Goal: Transaction & Acquisition: Obtain resource

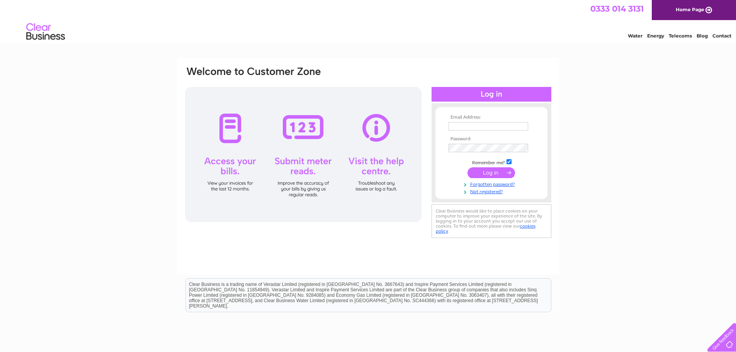
type input "[EMAIL_ADDRESS][DOMAIN_NAME]"
click at [487, 173] on input "submit" at bounding box center [490, 172] width 47 height 11
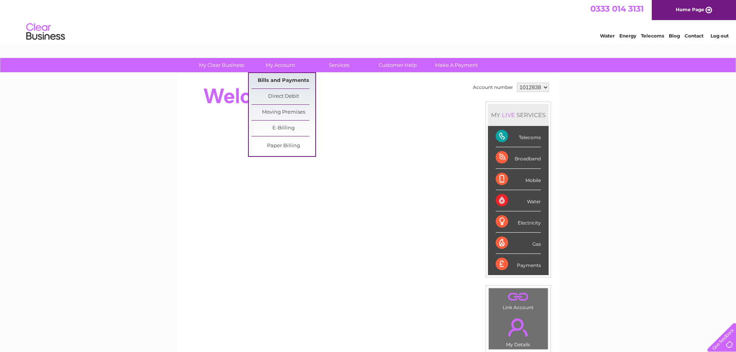
click at [282, 81] on link "Bills and Payments" at bounding box center [283, 80] width 64 height 15
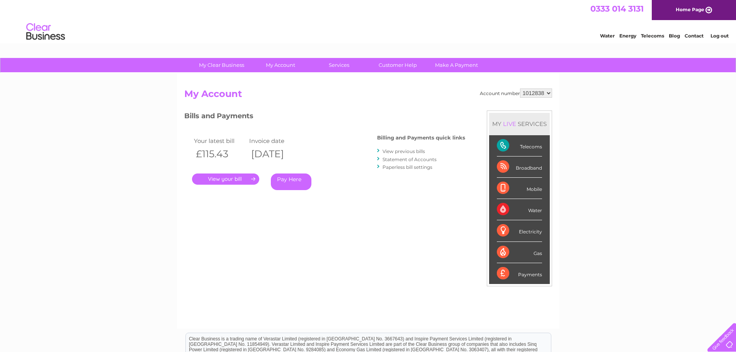
click at [226, 179] on link "." at bounding box center [225, 178] width 67 height 11
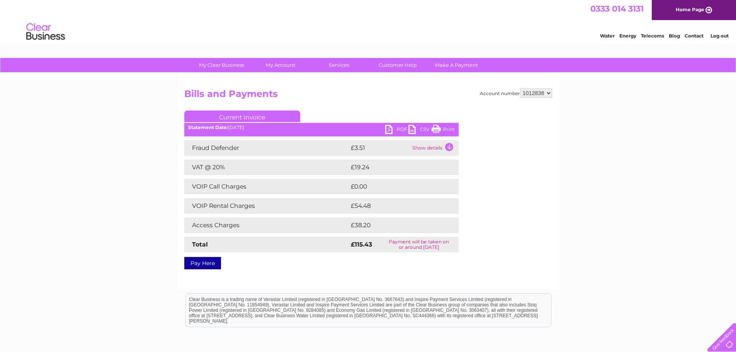
click at [399, 129] on link "PDF" at bounding box center [396, 130] width 23 height 11
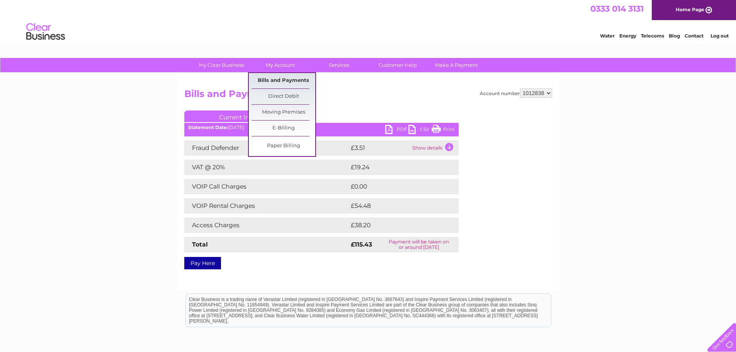
click at [283, 79] on link "Bills and Payments" at bounding box center [283, 80] width 64 height 15
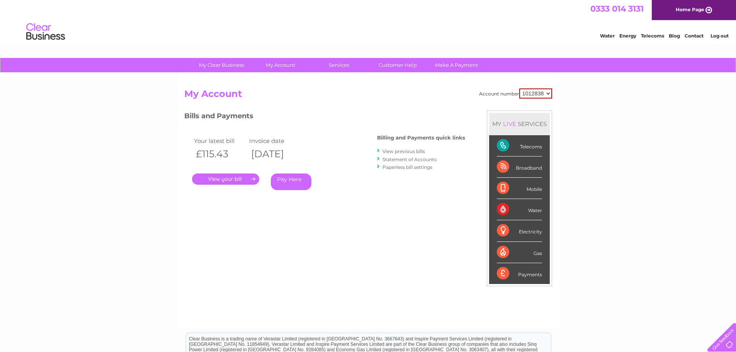
click at [410, 149] on link "View previous bills" at bounding box center [403, 151] width 42 height 6
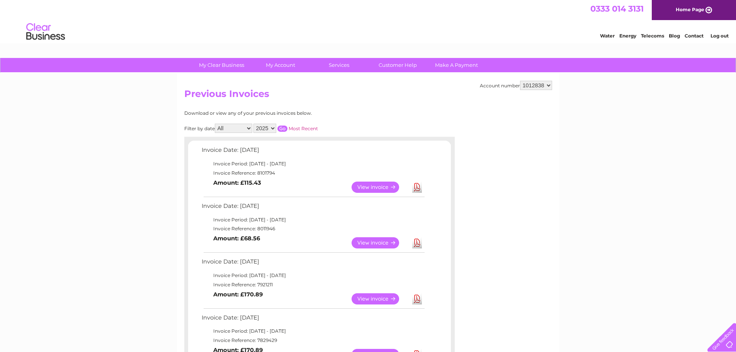
click at [415, 241] on link "Download" at bounding box center [417, 242] width 10 height 11
